Goal: Task Accomplishment & Management: Manage account settings

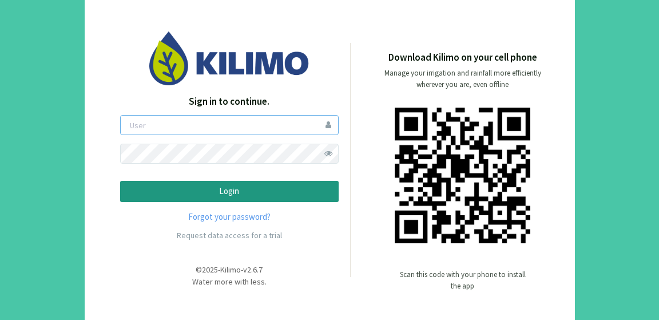
click at [200, 123] on input "email" at bounding box center [229, 125] width 219 height 20
type input "boccolini"
click at [151, 188] on p "Login" at bounding box center [229, 191] width 199 height 13
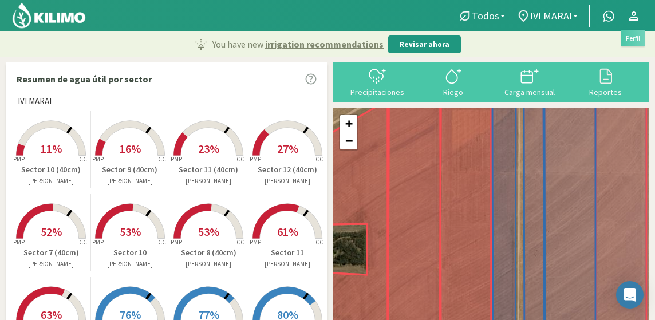
click at [635, 16] on icon at bounding box center [634, 16] width 14 height 14
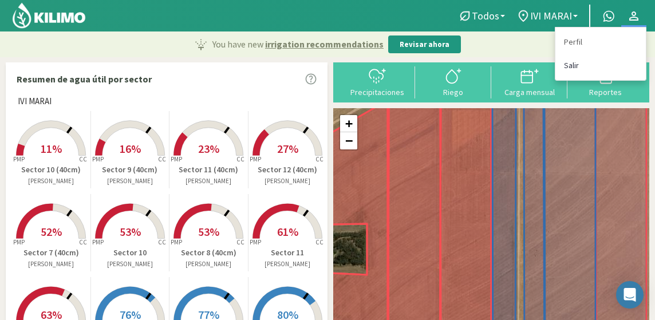
click at [573, 65] on link "Salir" at bounding box center [600, 65] width 90 height 23
